Goal: Information Seeking & Learning: Learn about a topic

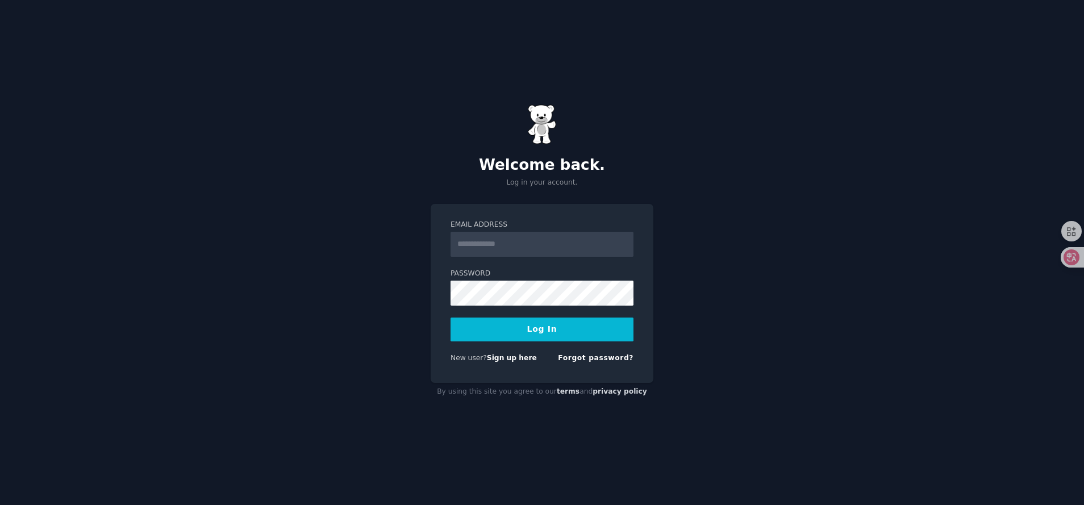
type input "**********"
click at [538, 331] on button "Log In" at bounding box center [541, 329] width 183 height 24
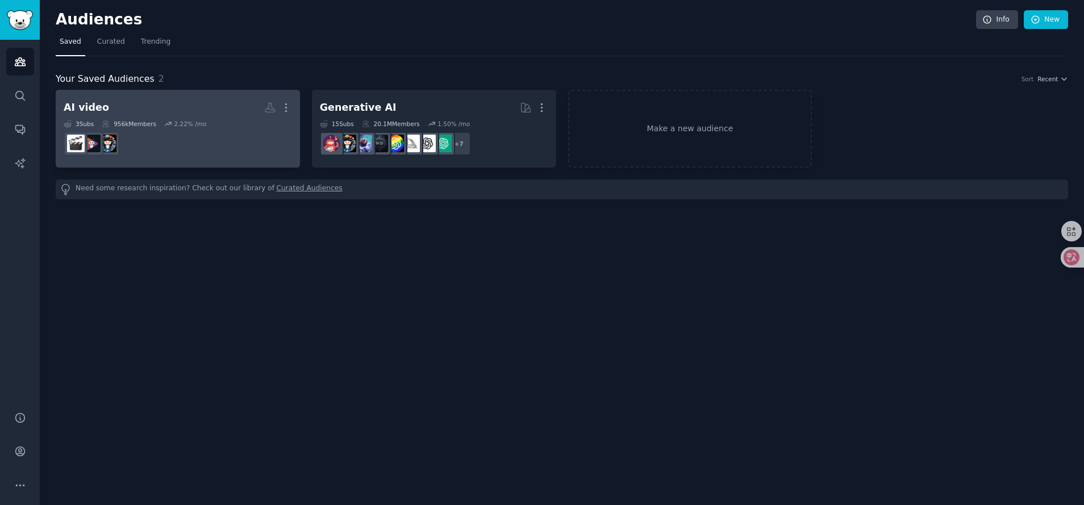
click at [228, 121] on div "3 Sub s 956k Members 2.22 % /mo" at bounding box center [178, 124] width 228 height 8
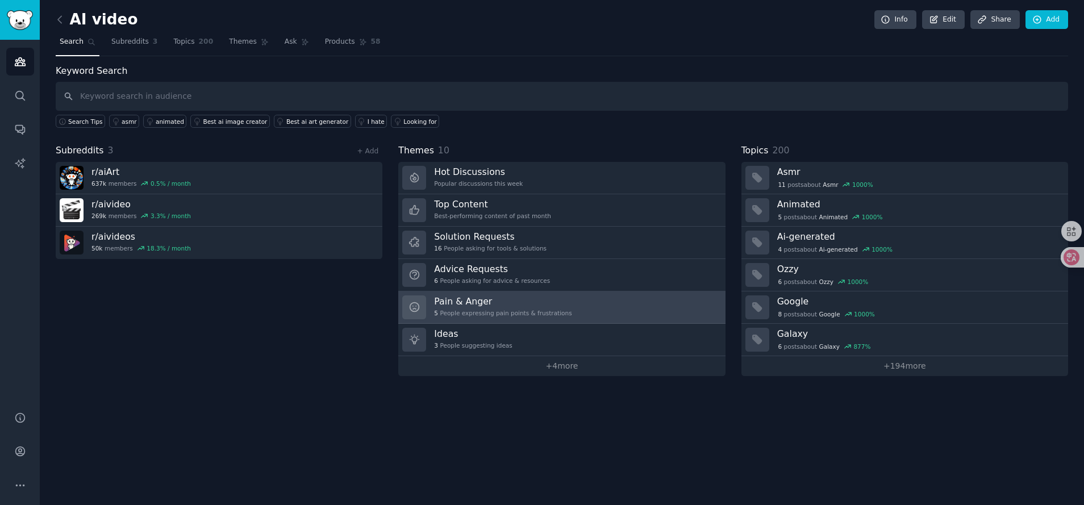
click at [624, 302] on link "Pain & Anger 5 People expressing pain points & frustrations" at bounding box center [561, 307] width 327 height 32
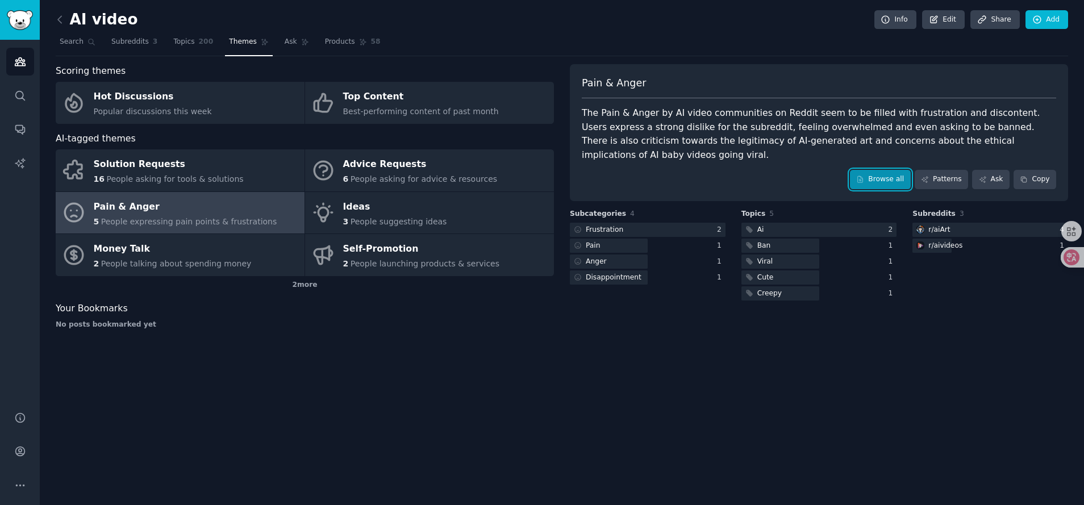
click at [905, 170] on link "Browse all" at bounding box center [880, 179] width 61 height 19
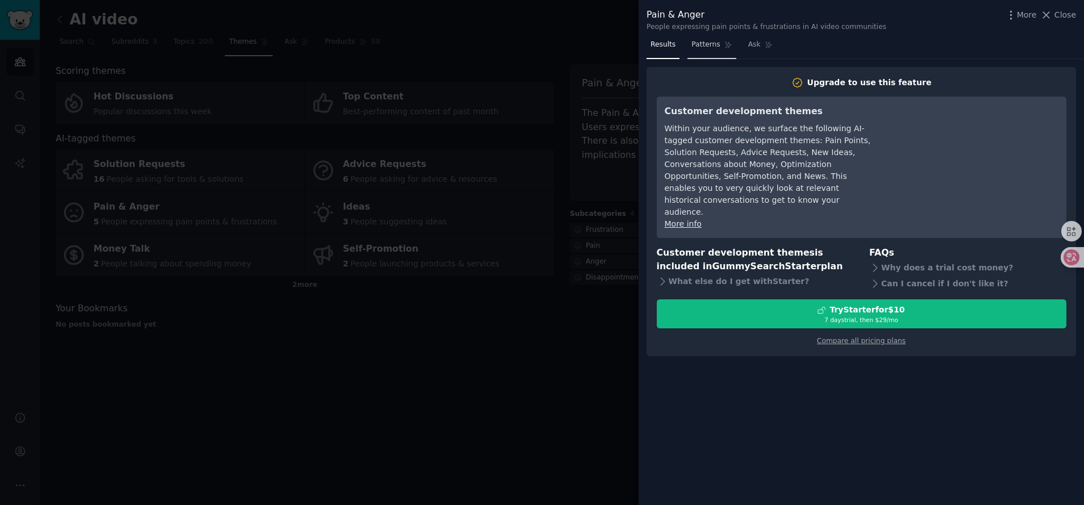
click at [703, 36] on link "Patterns" at bounding box center [711, 47] width 48 height 23
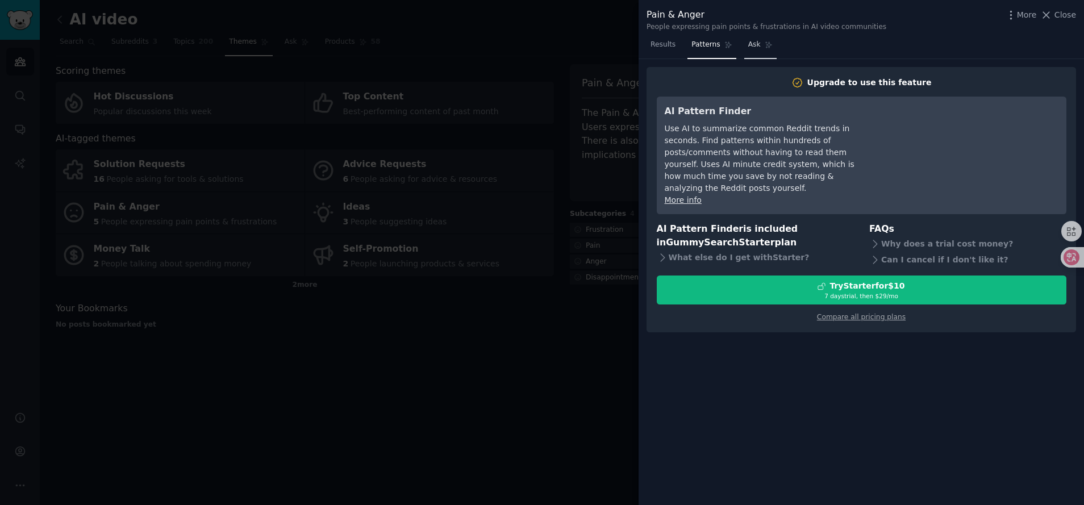
click at [762, 50] on link "Ask" at bounding box center [760, 47] width 32 height 23
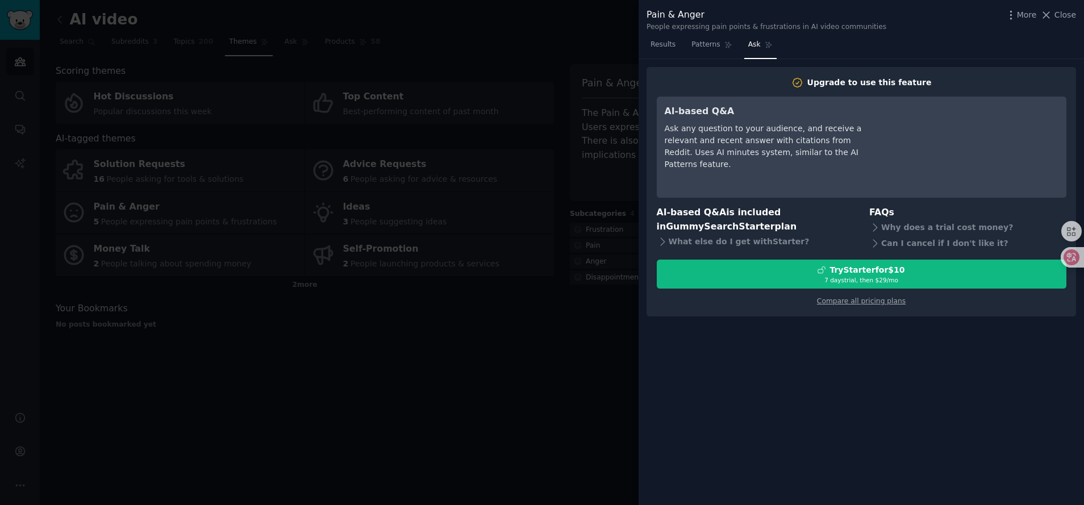
click at [583, 229] on div at bounding box center [542, 252] width 1084 height 505
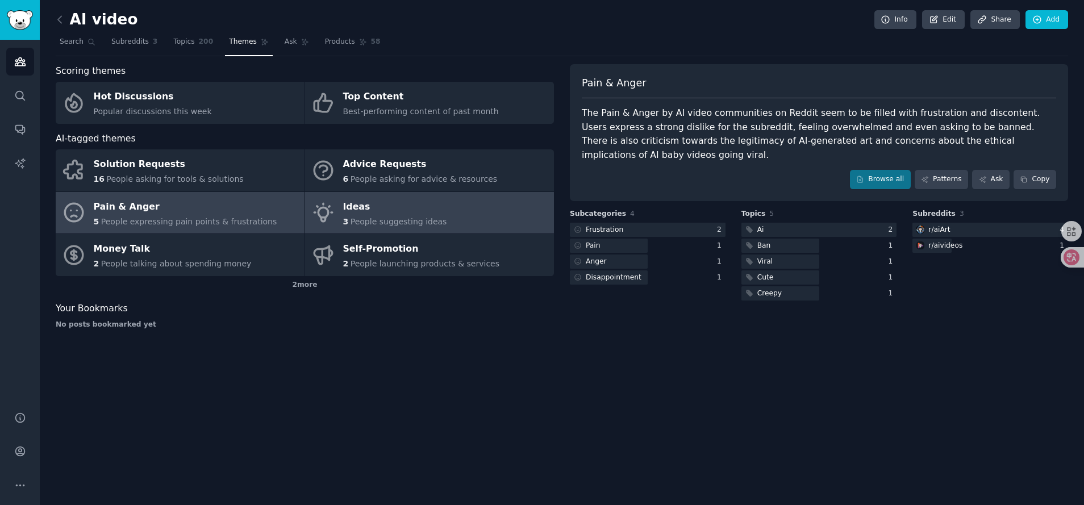
click at [381, 219] on span "People suggesting ideas" at bounding box center [398, 221] width 97 height 9
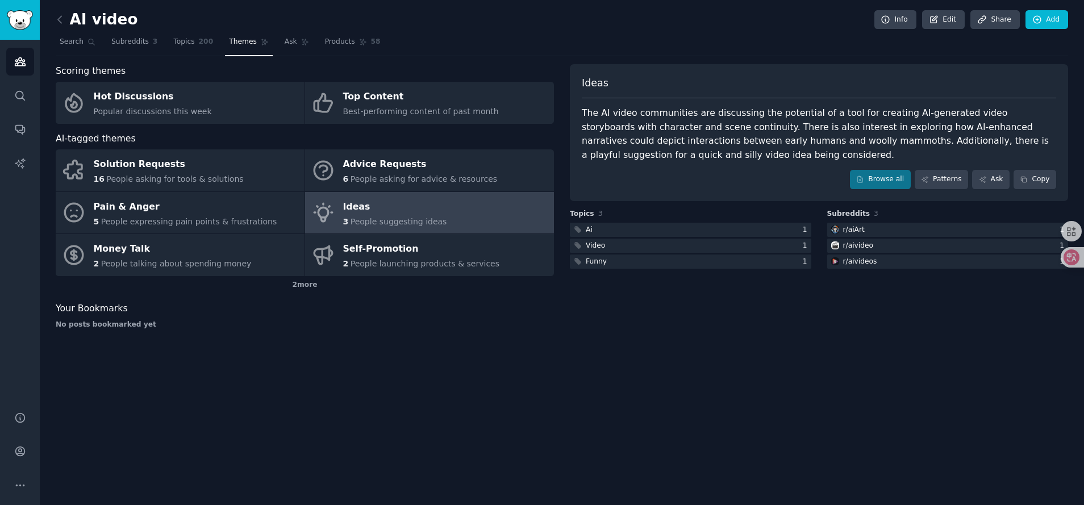
click at [717, 165] on div "Ideas The AI video communities are discussing the potential of a tool for creat…" at bounding box center [819, 132] width 498 height 137
drag, startPoint x: 717, startPoint y: 165, endPoint x: 576, endPoint y: 195, distance: 144.0
click at [576, 199] on div "Ideas The AI video communities are discussing the potential of a tool for creat…" at bounding box center [819, 132] width 498 height 137
